Goal: Task Accomplishment & Management: Use online tool/utility

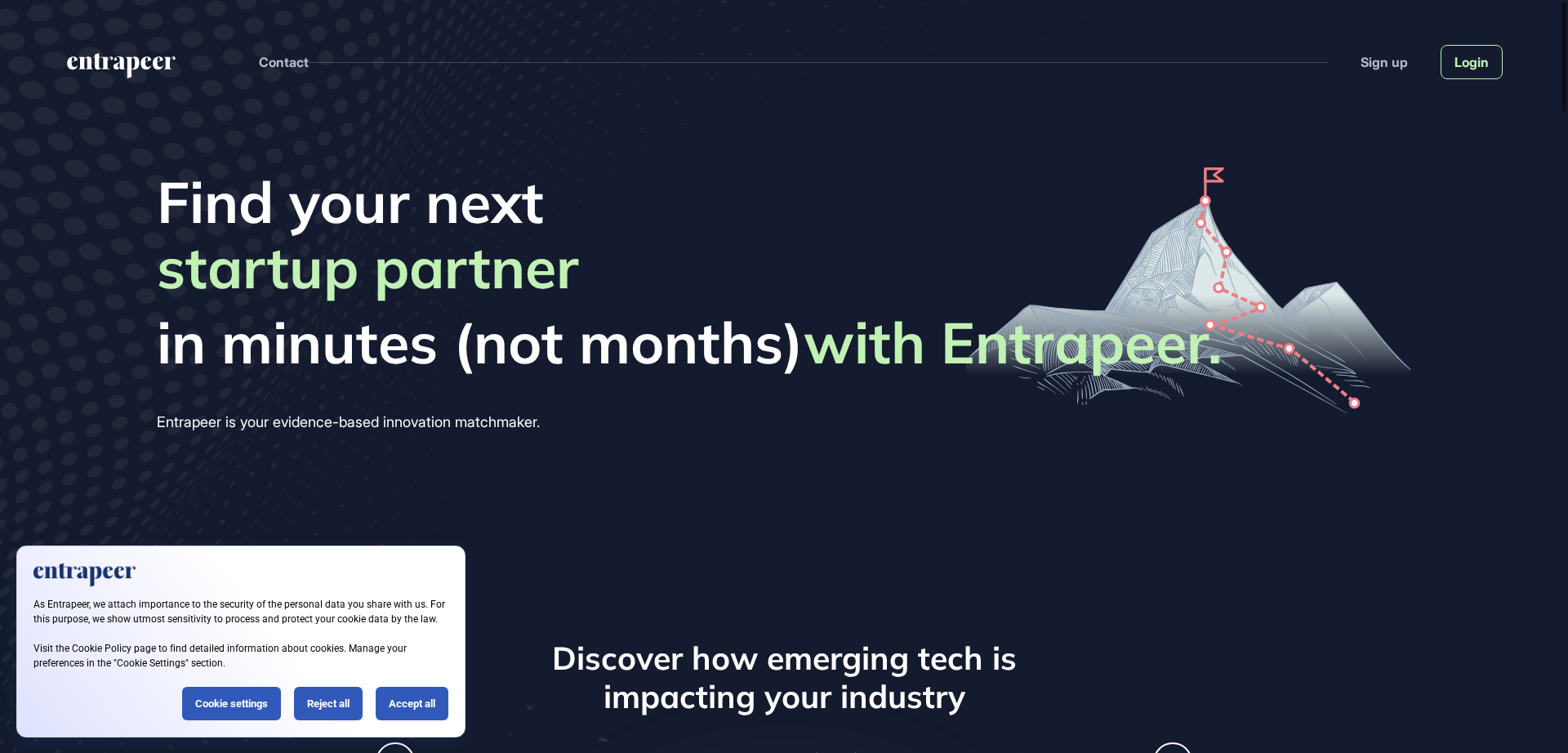
scroll to position [1, 1]
click at [1463, 76] on link "Login" at bounding box center [1471, 62] width 62 height 35
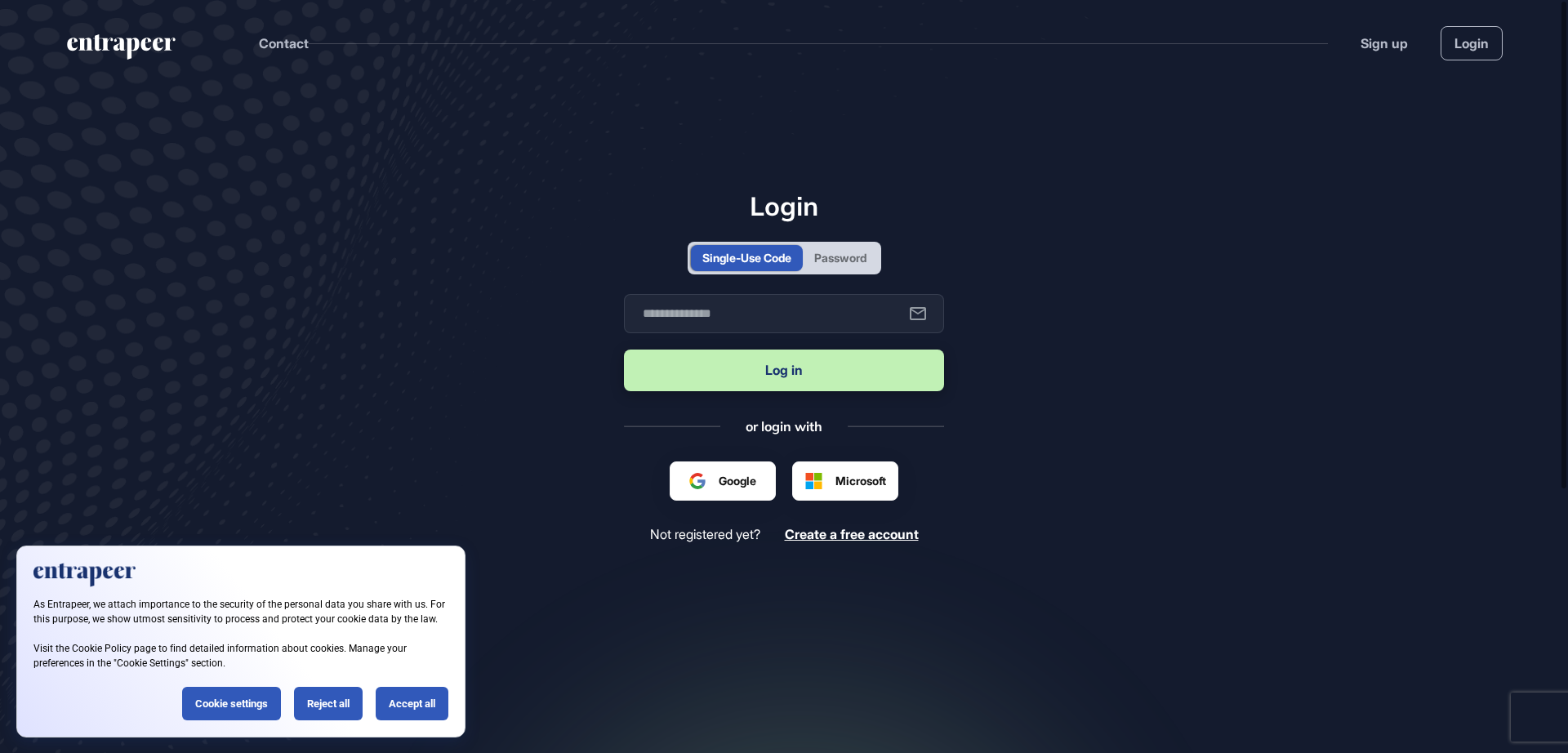
click at [862, 261] on div "Password" at bounding box center [841, 258] width 53 height 17
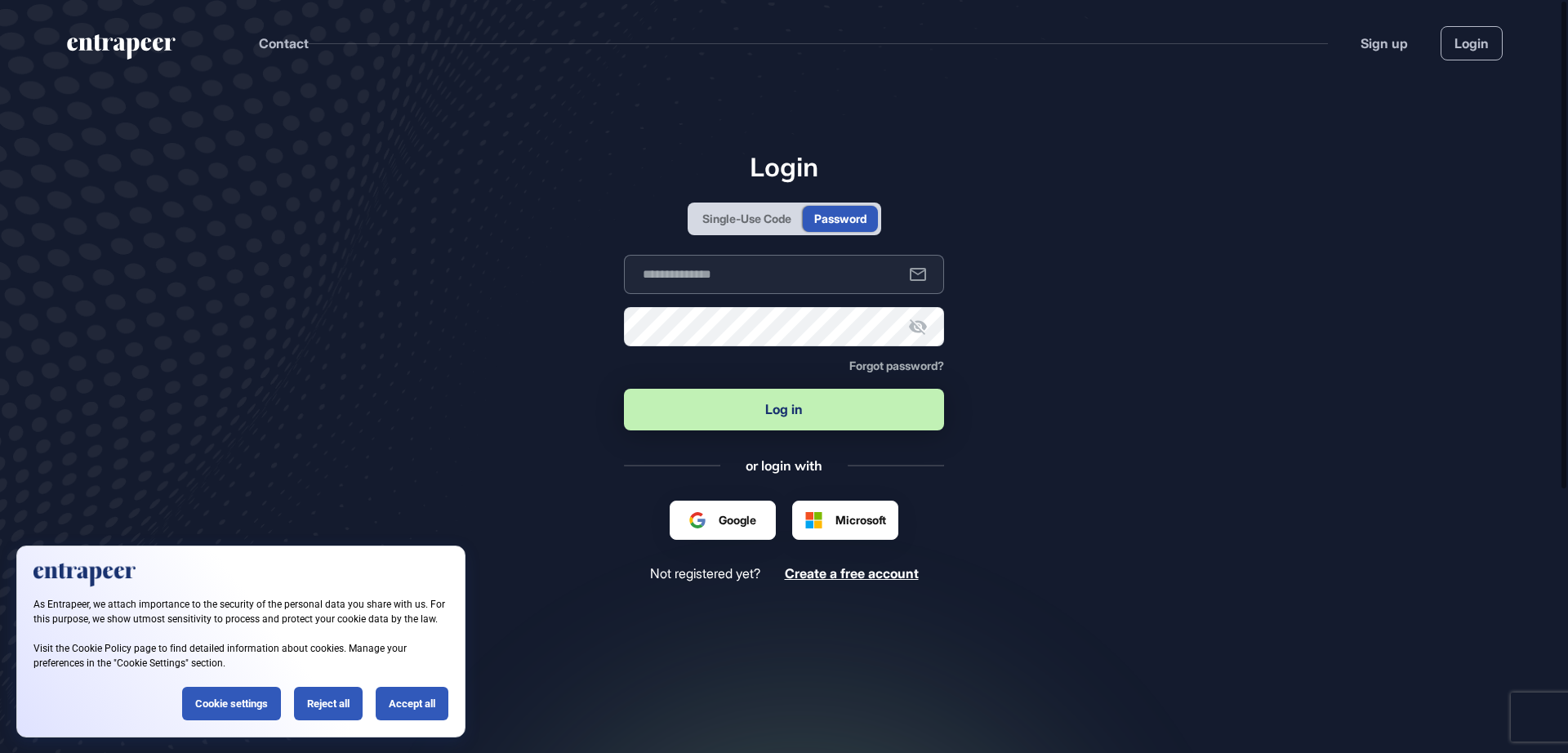
type input "**********"
click at [786, 405] on button "Log in" at bounding box center [784, 410] width 320 height 41
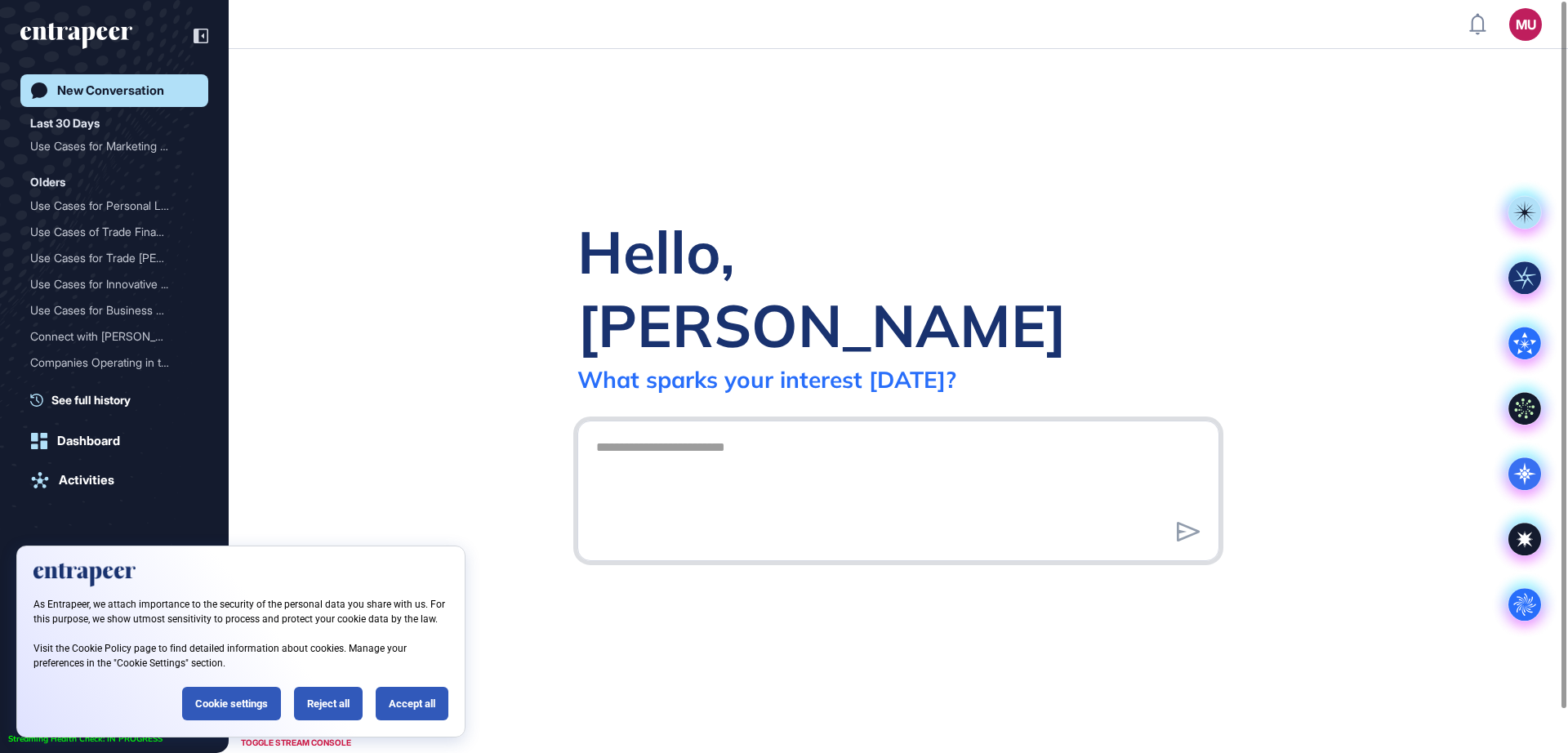
scroll to position [1, 1]
click at [326, 702] on div "Reject all" at bounding box center [328, 704] width 69 height 34
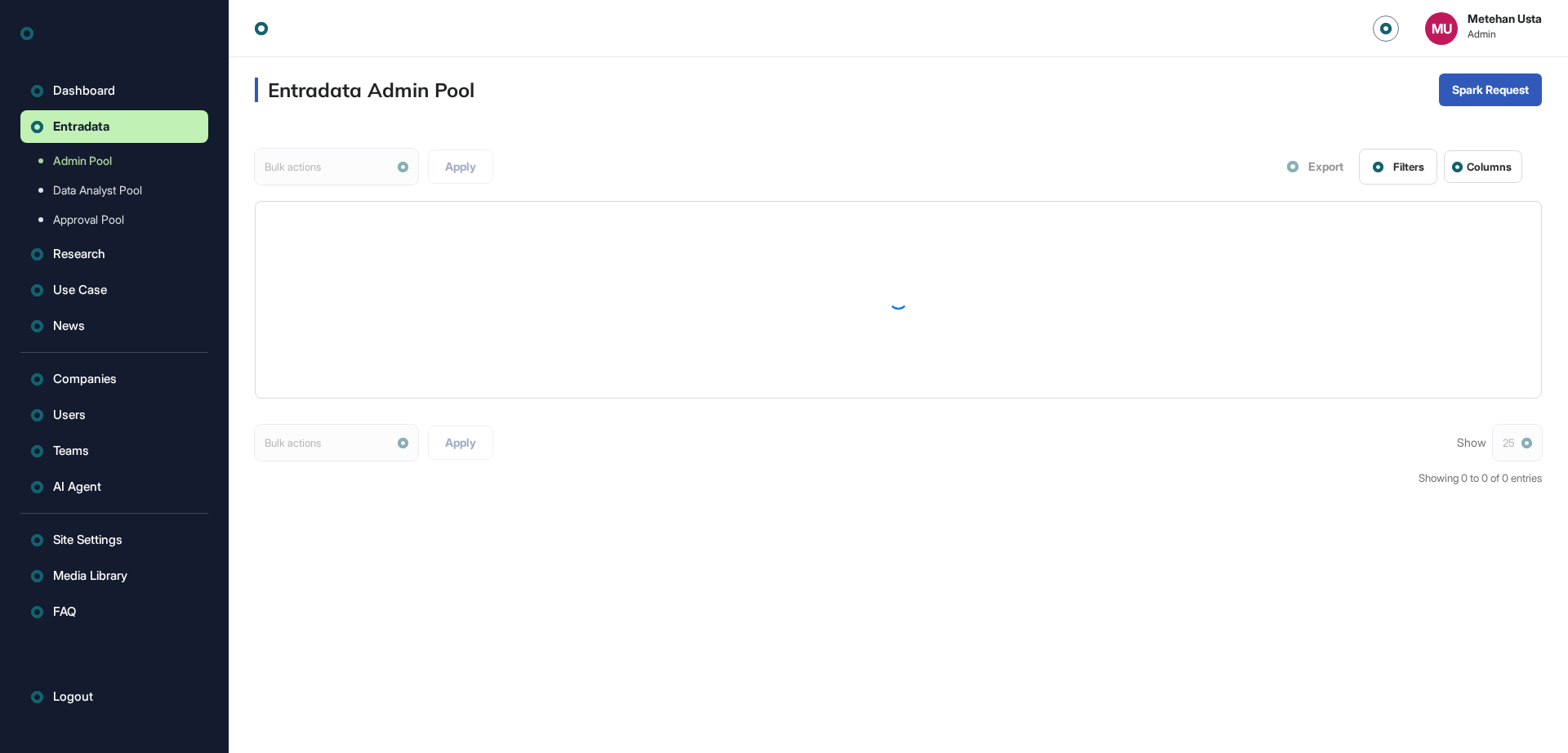
scroll to position [1, 1]
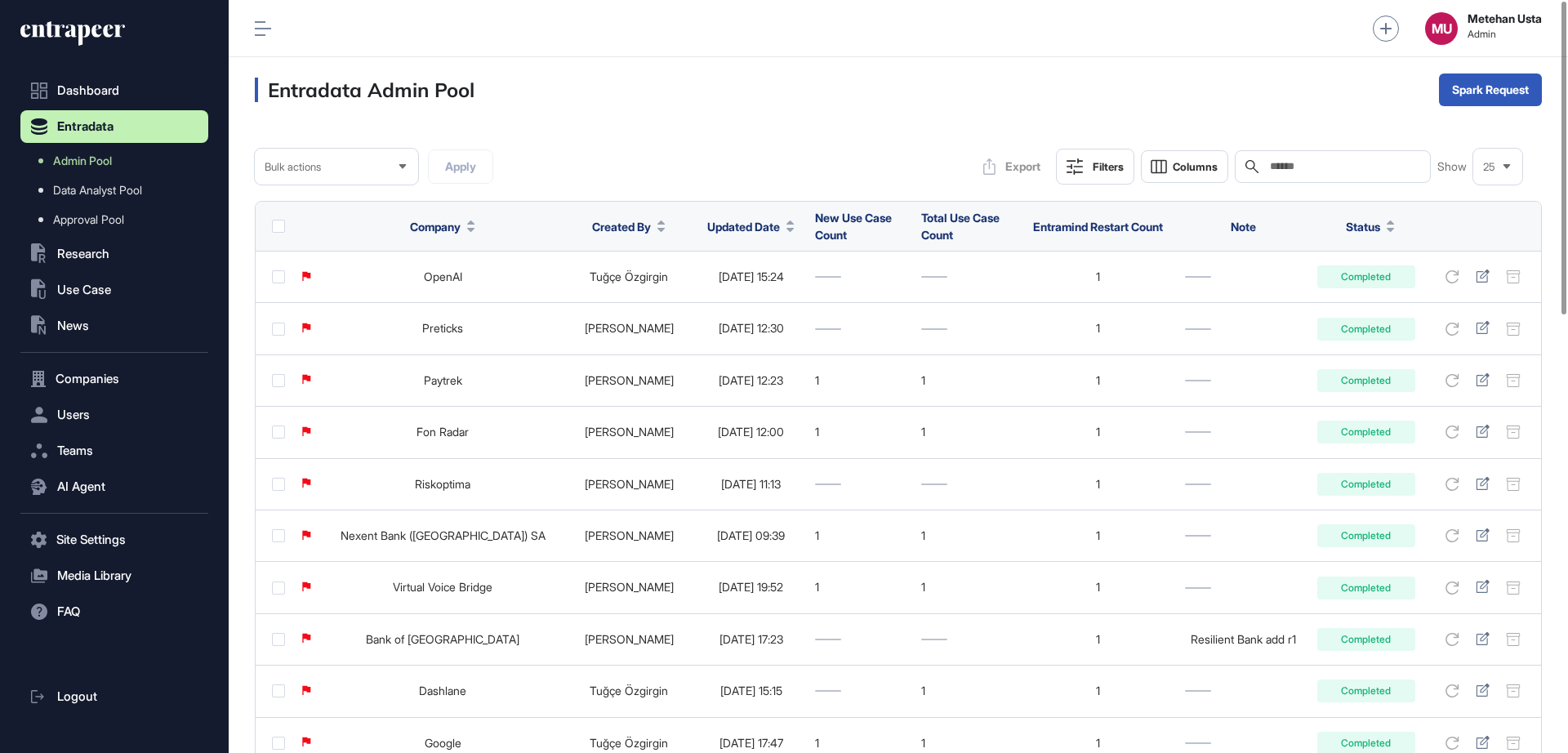
click at [713, 230] on span "Updated Date" at bounding box center [743, 227] width 72 height 17
click at [715, 290] on span "Sort Descending" at bounding box center [722, 295] width 66 height 14
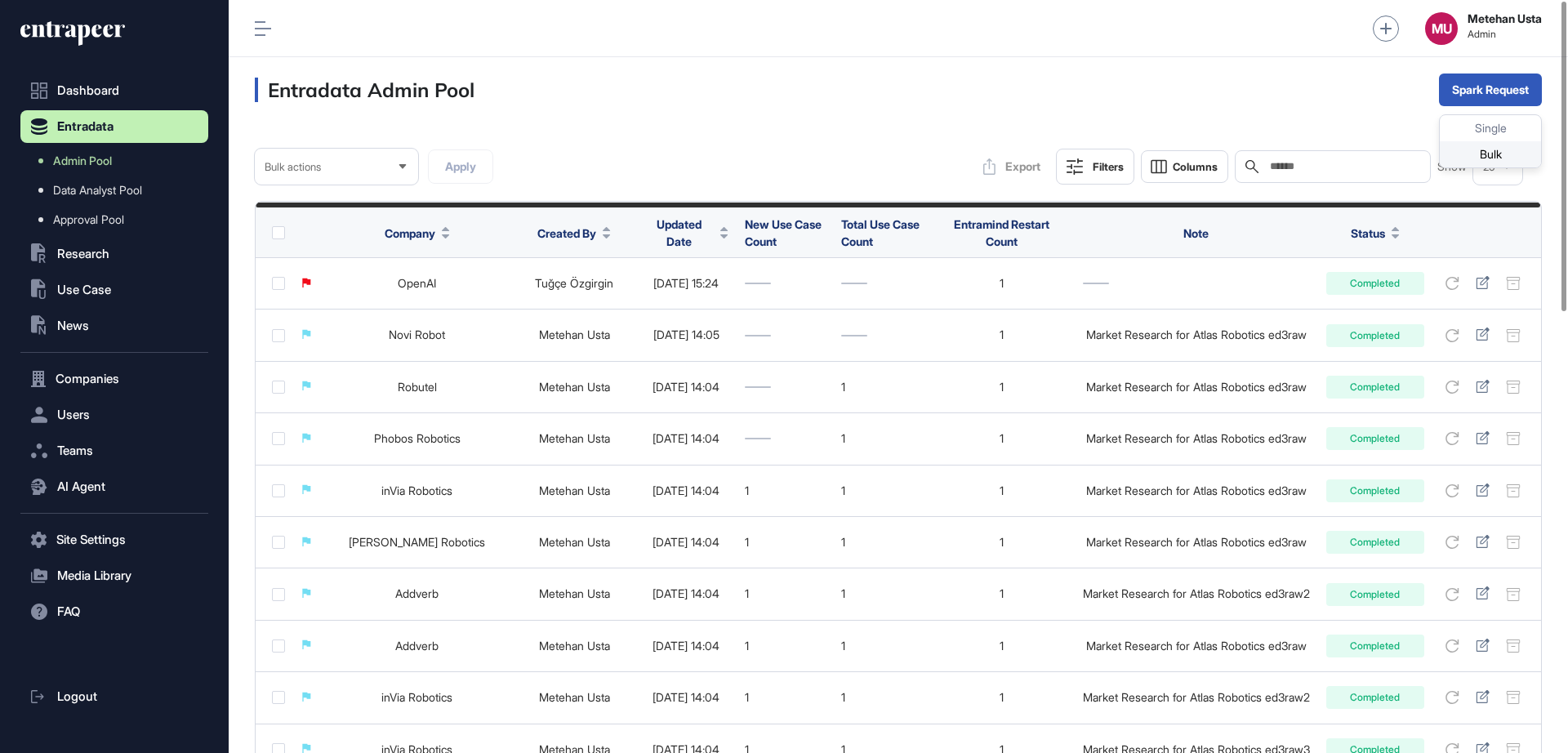
click at [1475, 152] on div "Bulk" at bounding box center [1490, 154] width 101 height 26
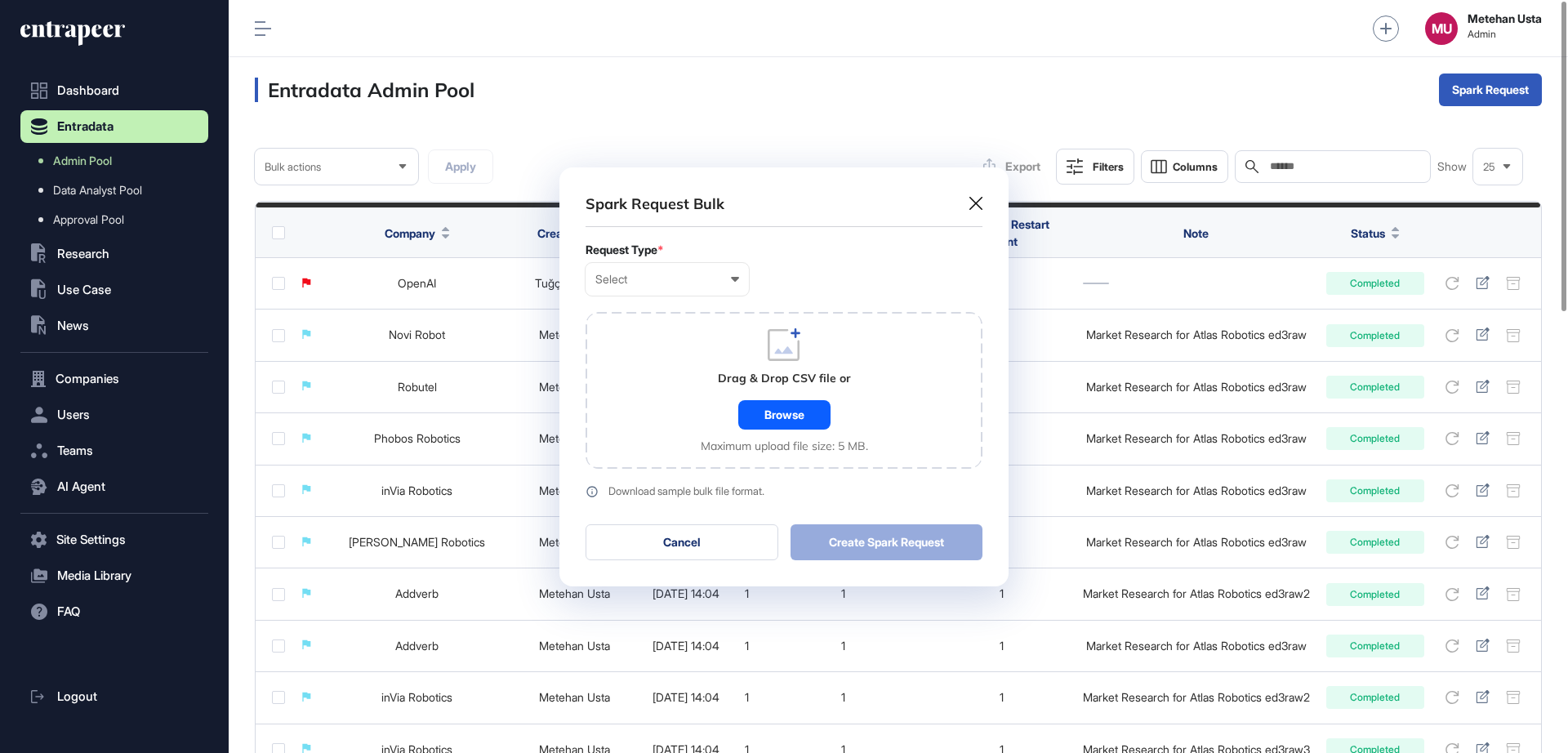
scroll to position [1, 8]
click at [973, 206] on icon at bounding box center [976, 203] width 13 height 13
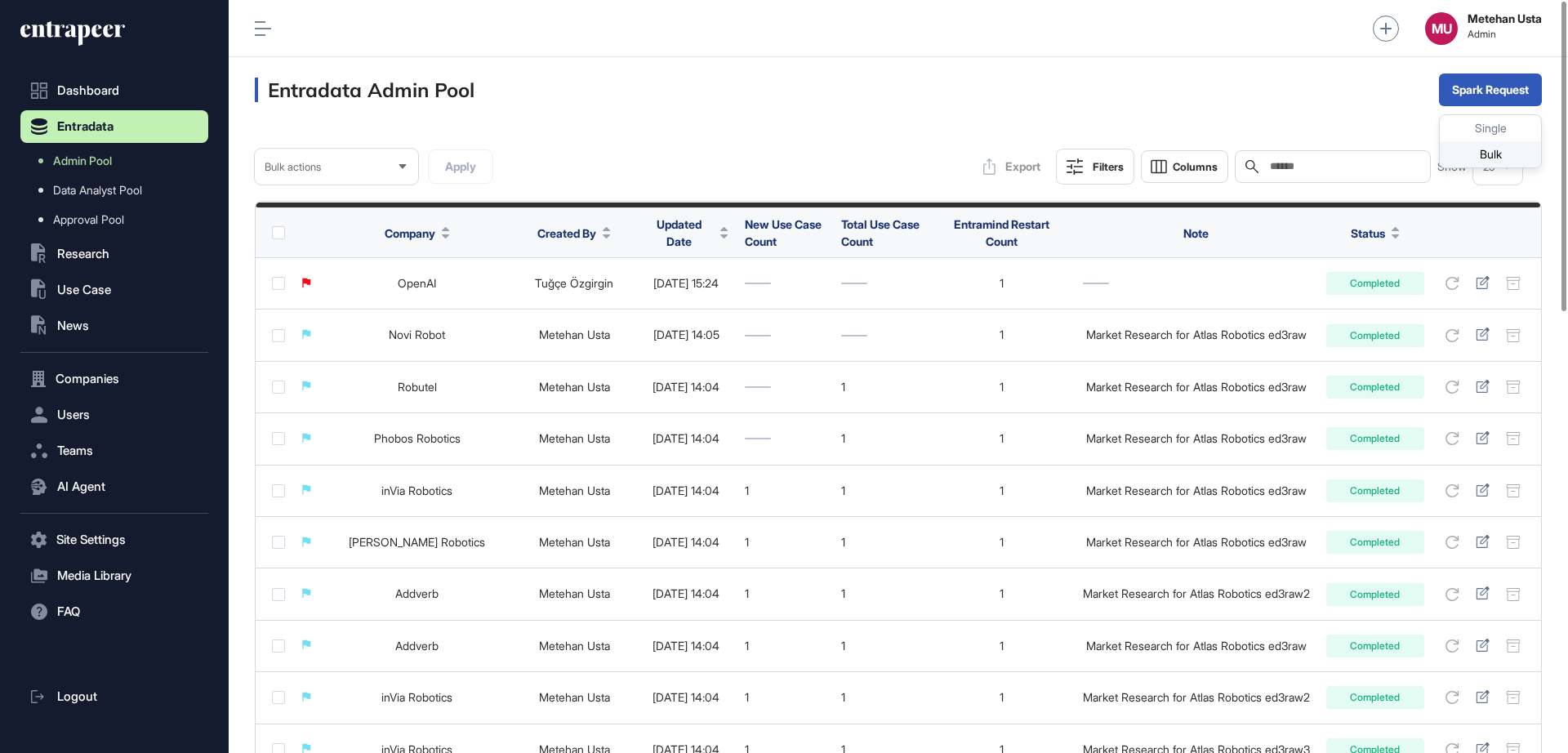
click at [1488, 155] on div "Bulk" at bounding box center [1490, 154] width 101 height 26
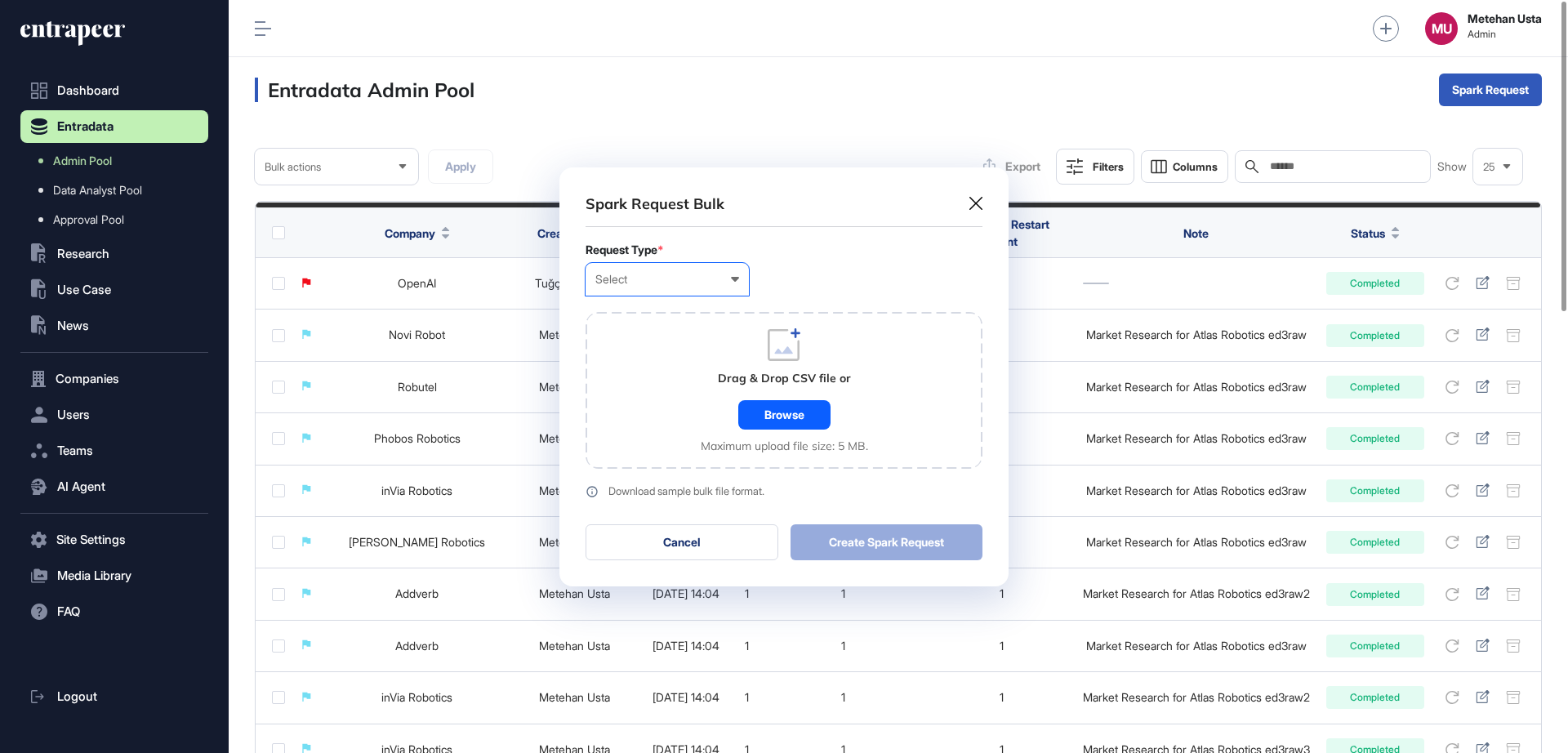
click at [636, 290] on div "Select User Company Customer Request ID" at bounding box center [667, 279] width 163 height 33
click at [0, 0] on div "Company" at bounding box center [0, 0] width 0 height 0
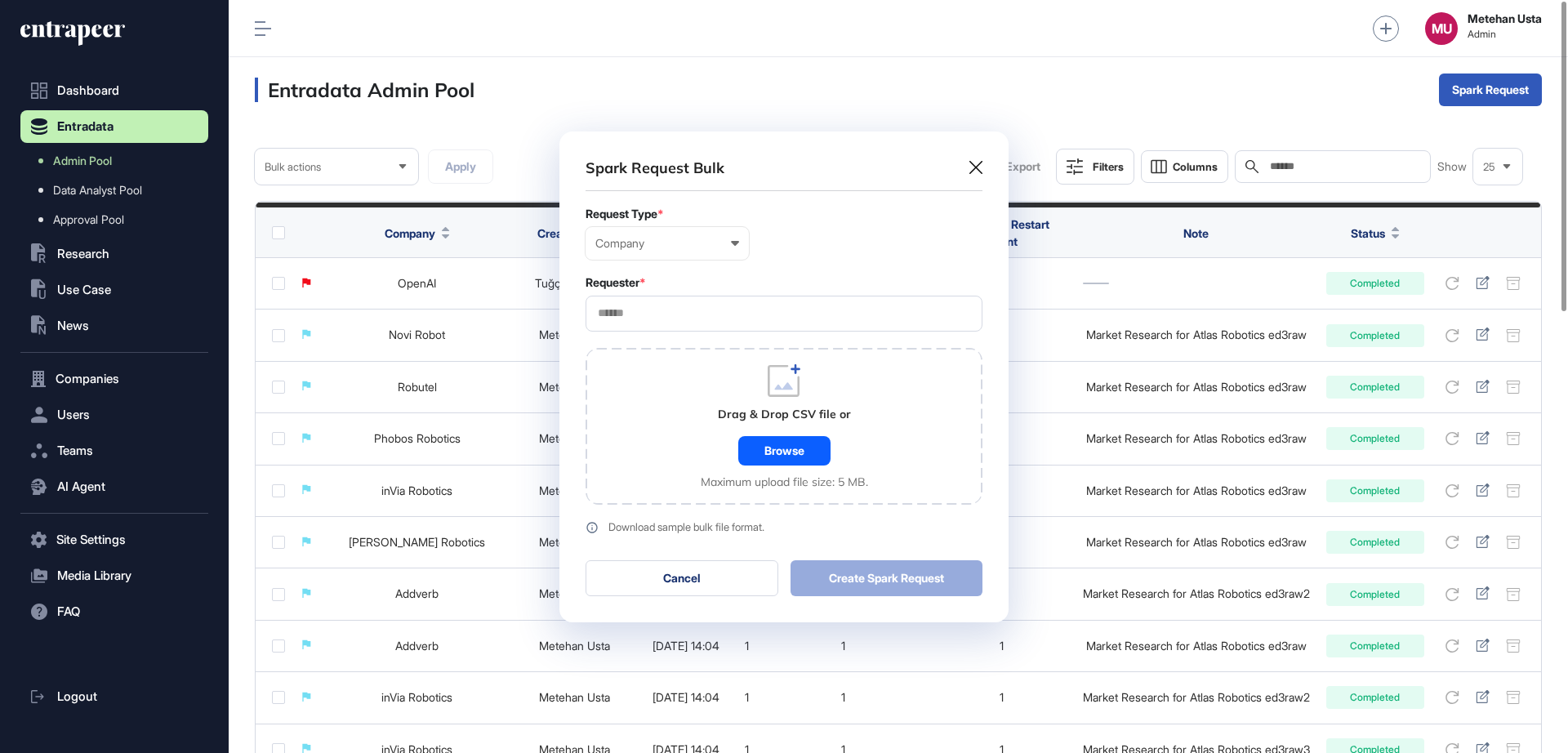
click at [683, 315] on input "text" at bounding box center [784, 313] width 376 height 14
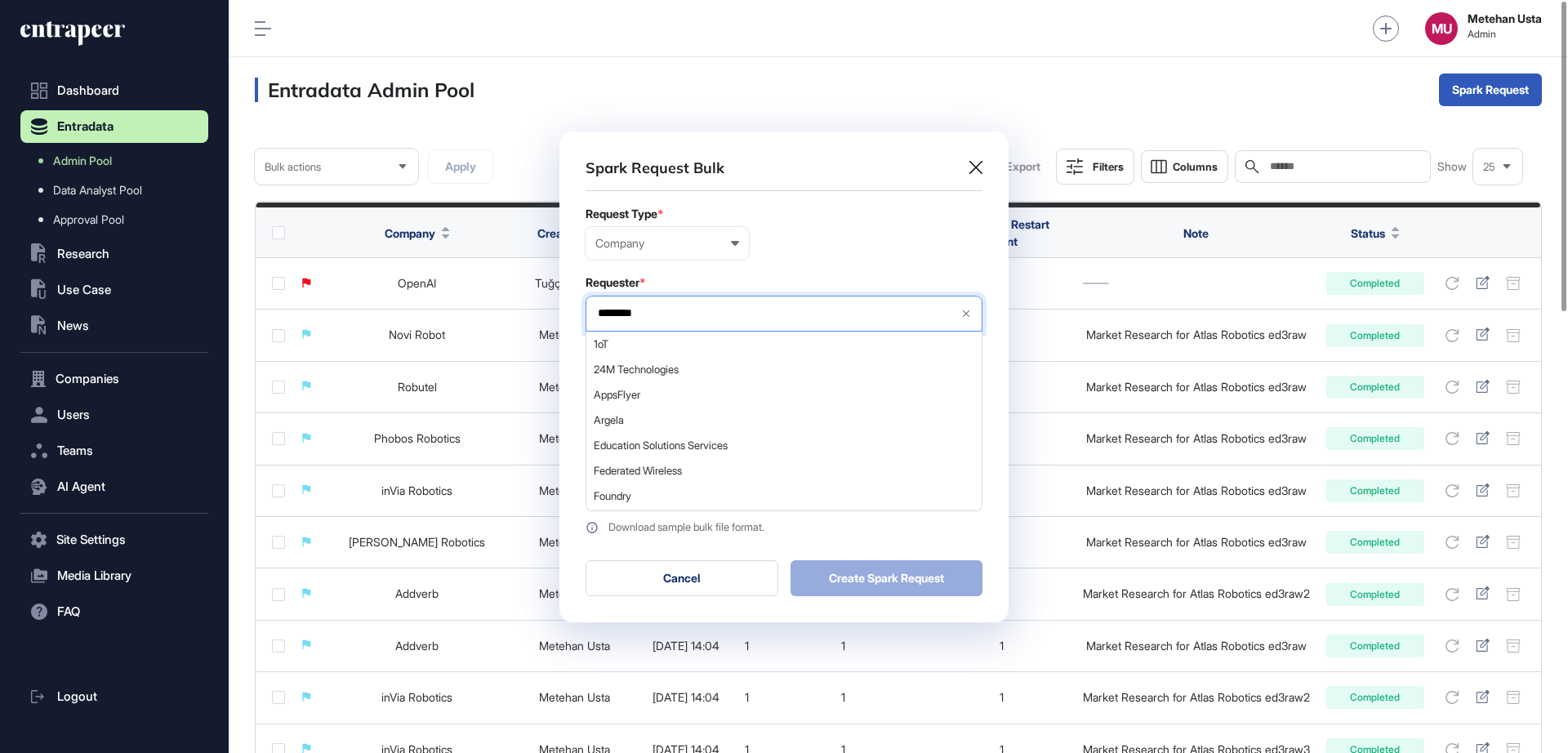
type input "*********"
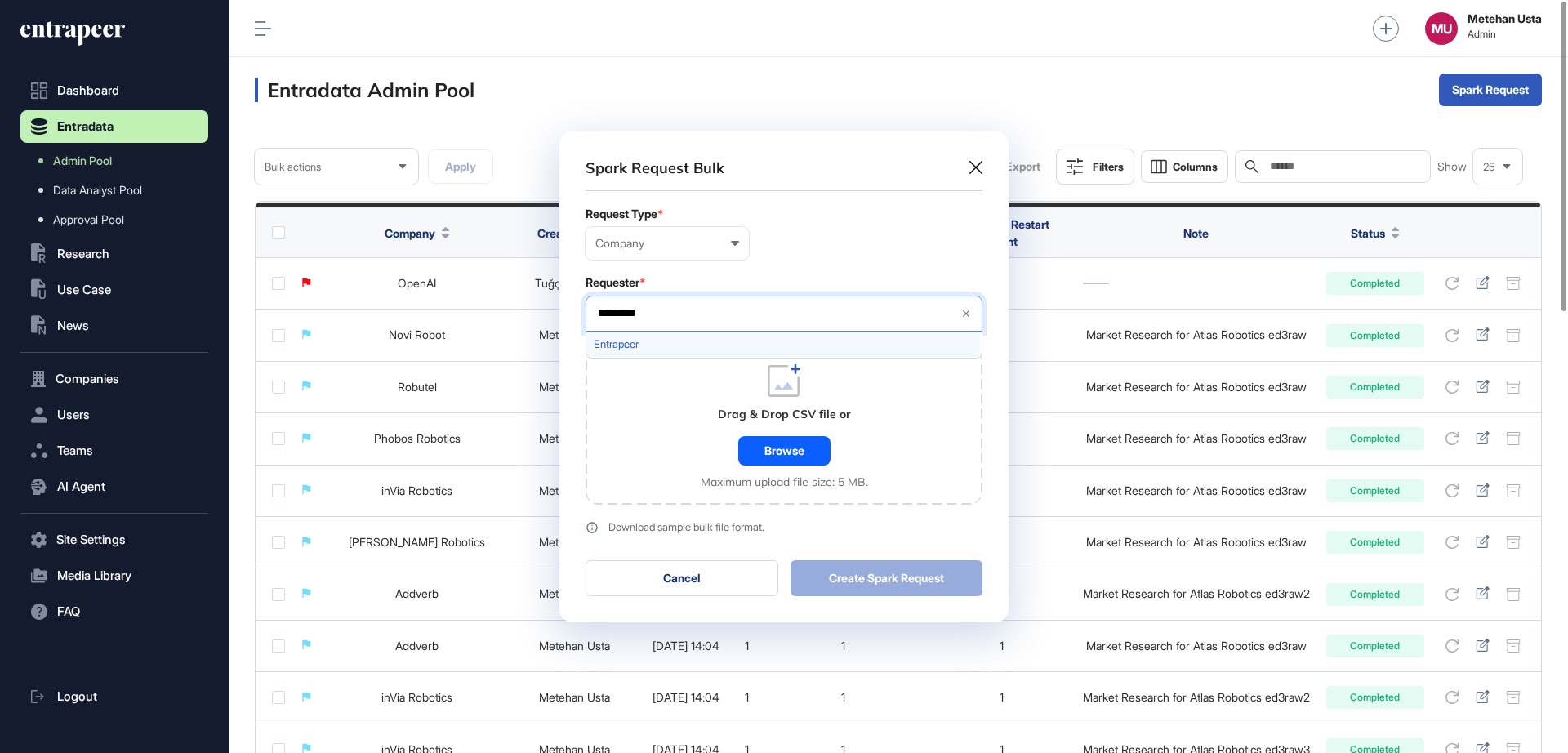
click at [662, 350] on span "Entrapeer" at bounding box center [783, 344] width 379 height 12
click at [809, 270] on form "Request Type * Company User Company Customer Request ID Requester * Entrapeer *…" at bounding box center [784, 371] width 396 height 327
click at [780, 450] on div "Browse" at bounding box center [784, 450] width 92 height 29
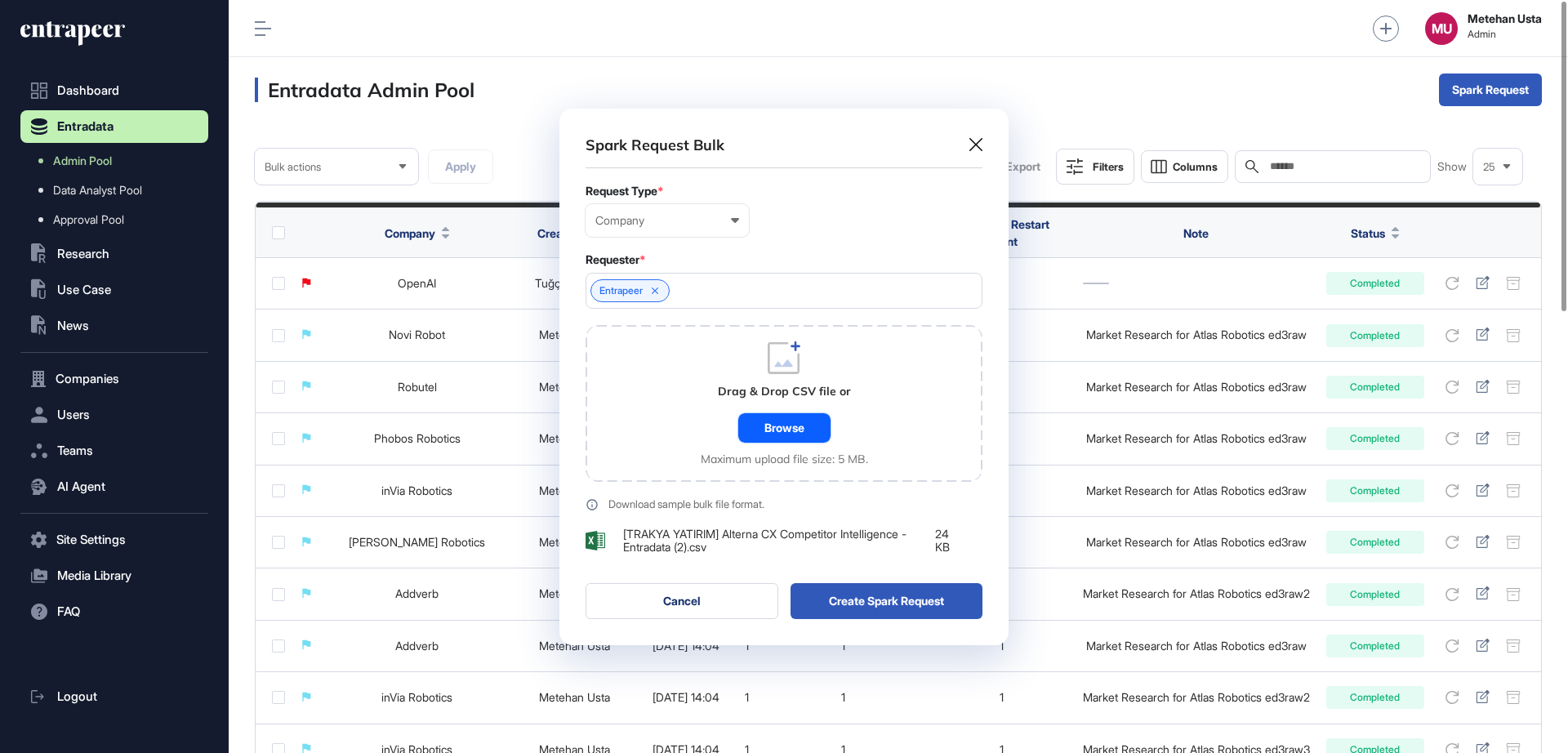
scroll to position [537, 449]
click at [895, 603] on button "Create Spark Request" at bounding box center [886, 602] width 193 height 36
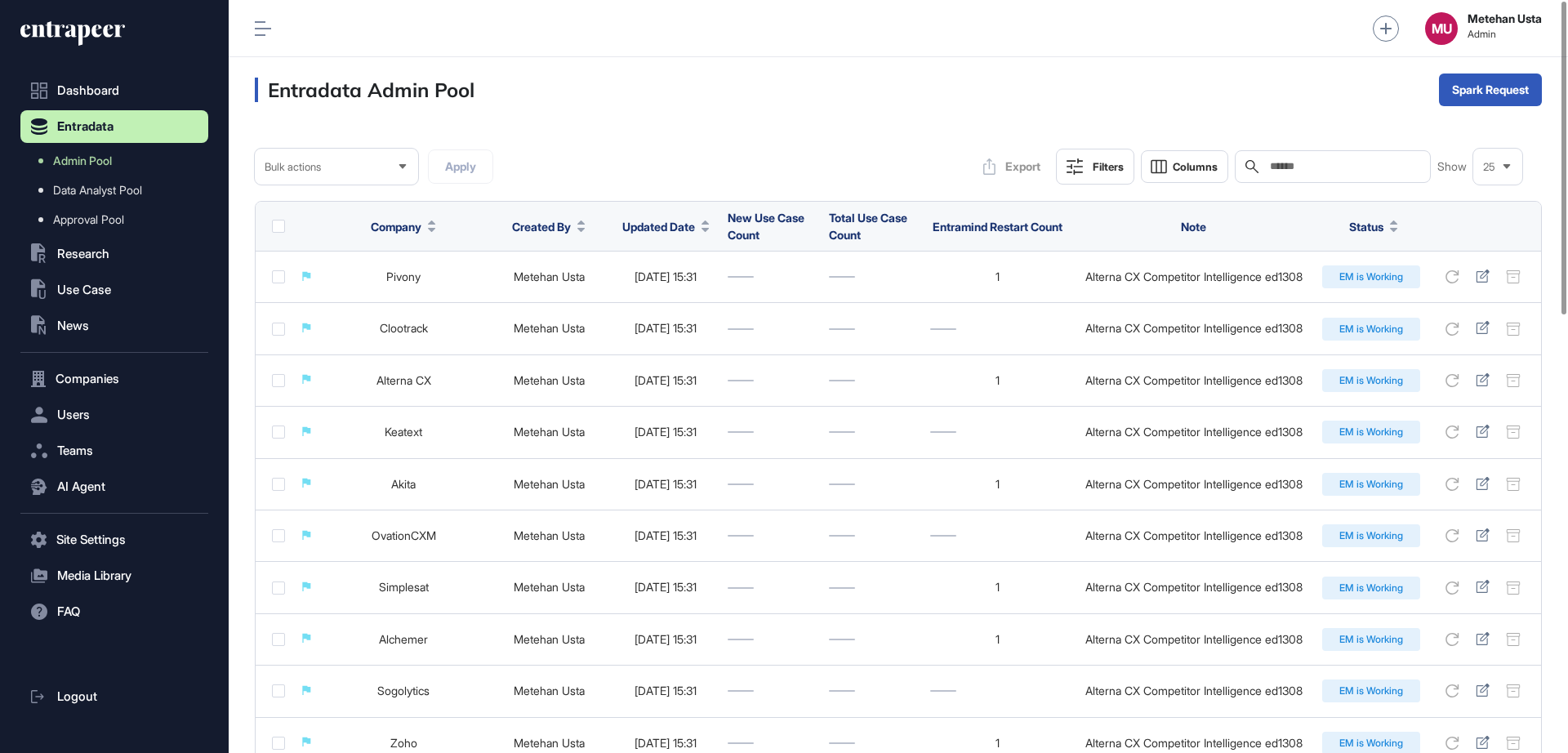
click at [1340, 173] on div "Search" at bounding box center [1332, 166] width 196 height 33
paste input "**********"
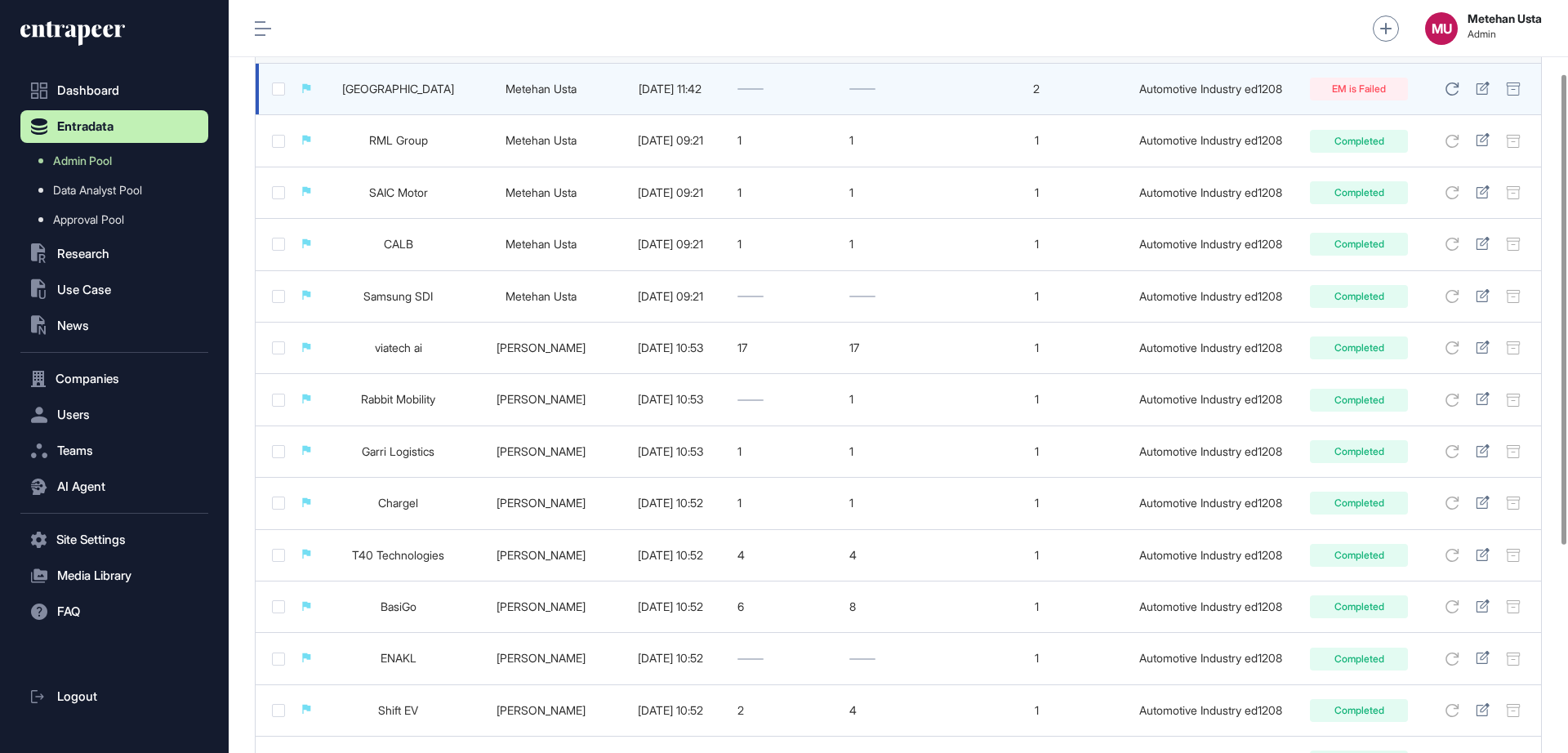
scroll to position [102, 0]
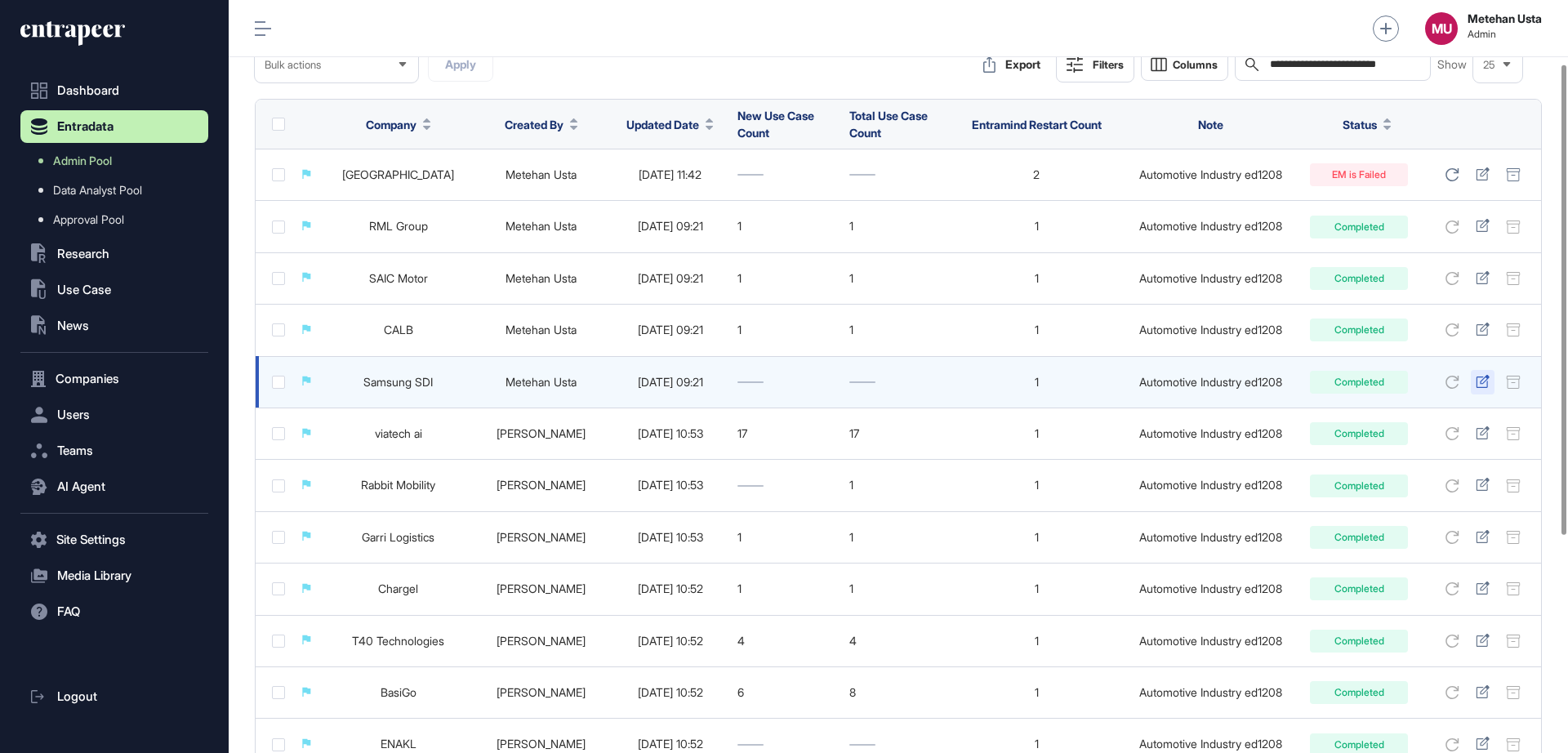
type input "**********"
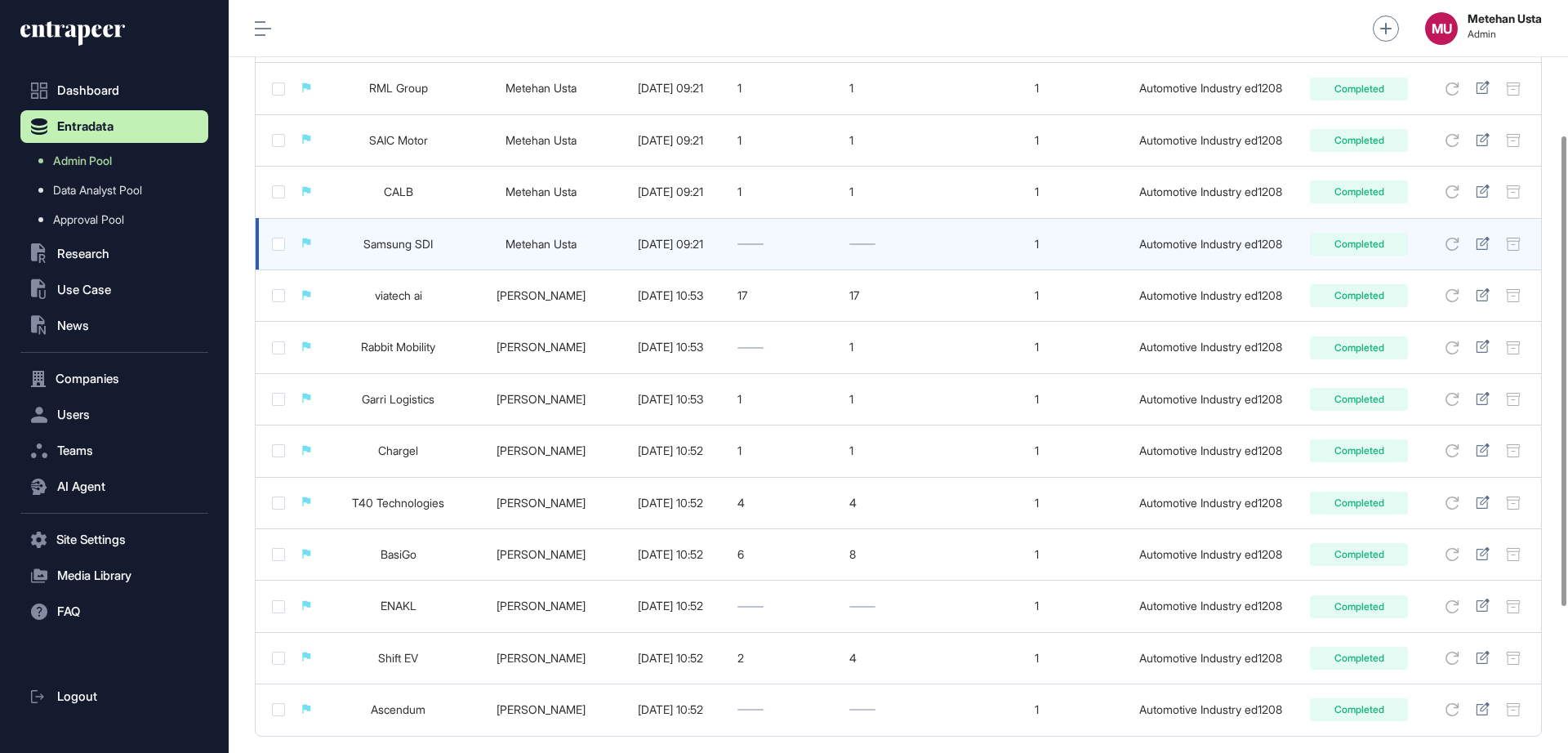
scroll to position [204, 0]
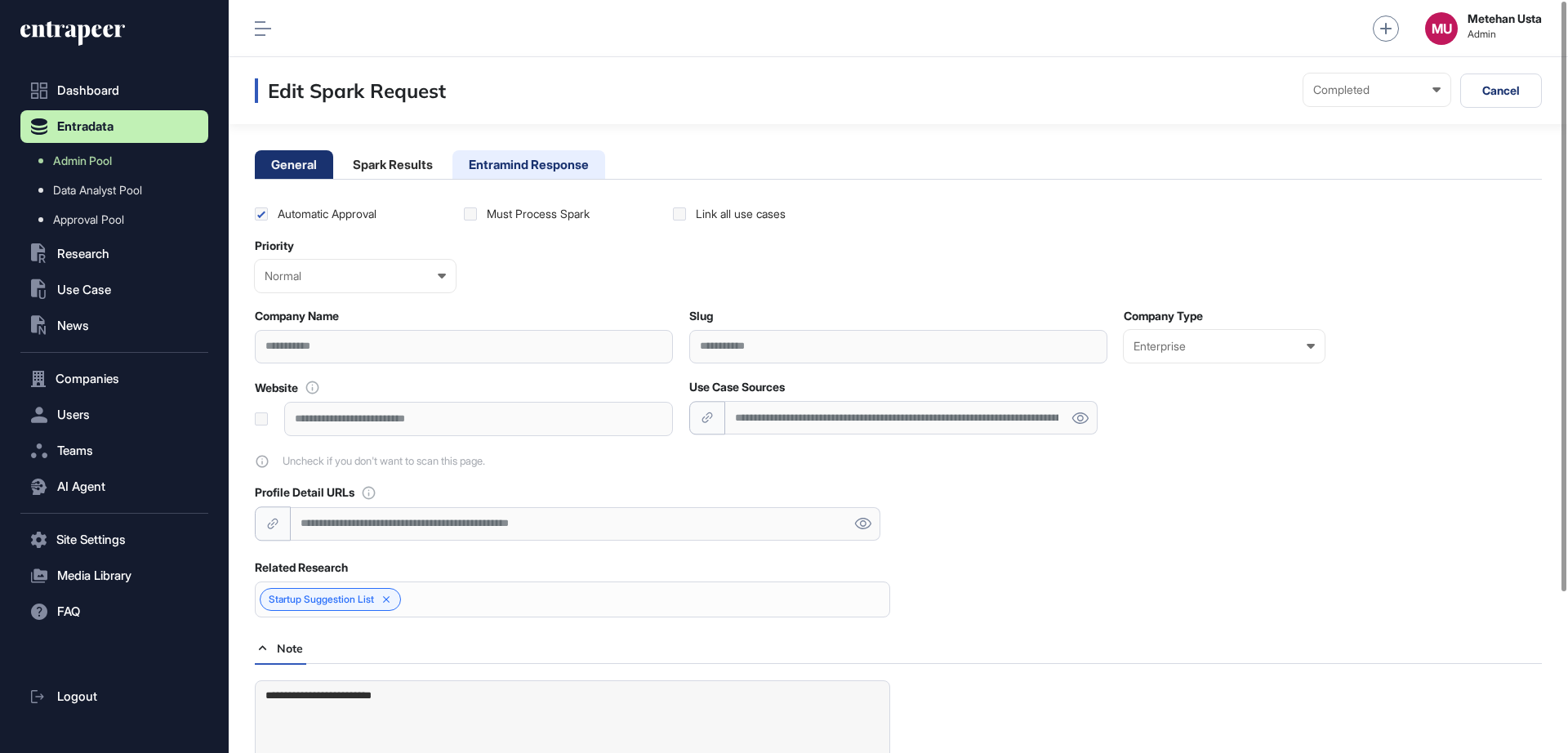
click at [516, 162] on li "Entramind Response" at bounding box center [529, 165] width 153 height 28
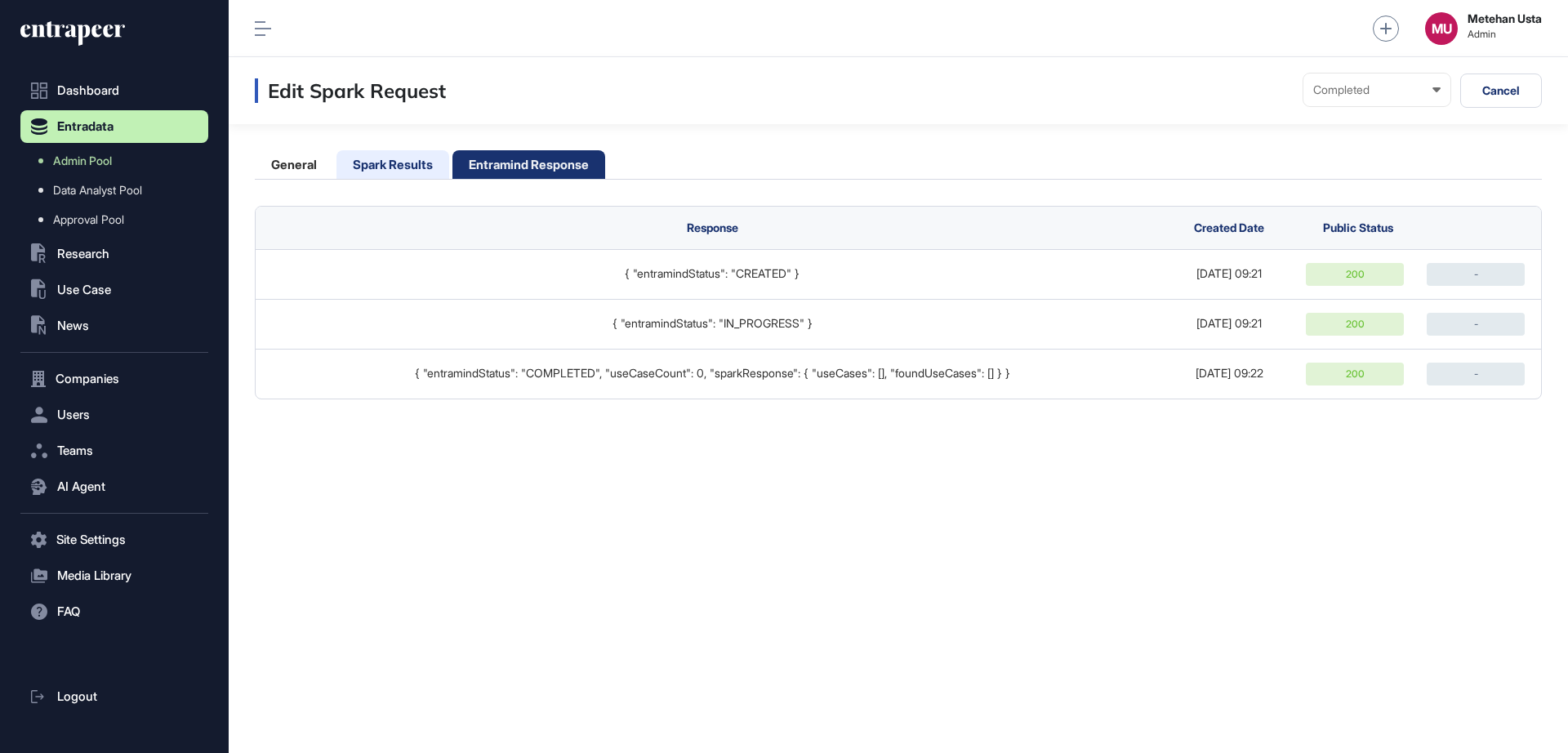
click at [453, 170] on li "Spark Results" at bounding box center [529, 165] width 153 height 28
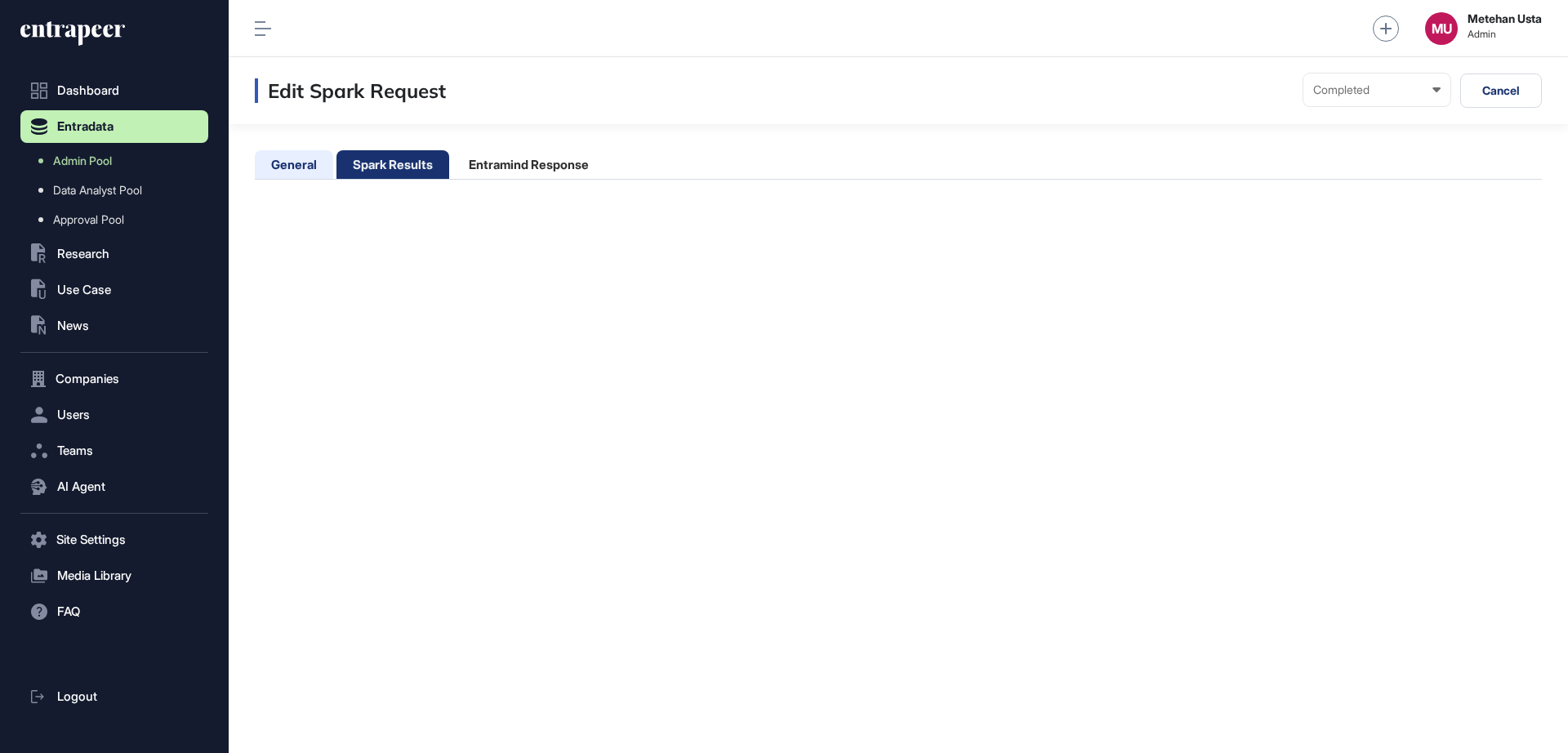
click at [336, 169] on li "General" at bounding box center [393, 165] width 113 height 28
